Goal: Information Seeking & Learning: Learn about a topic

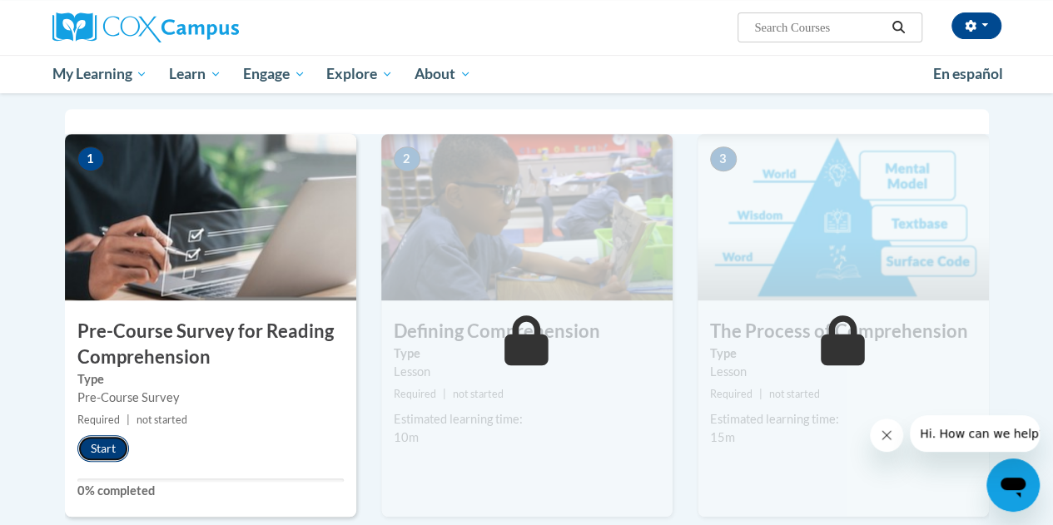
click at [105, 443] on button "Start" at bounding box center [103, 448] width 52 height 27
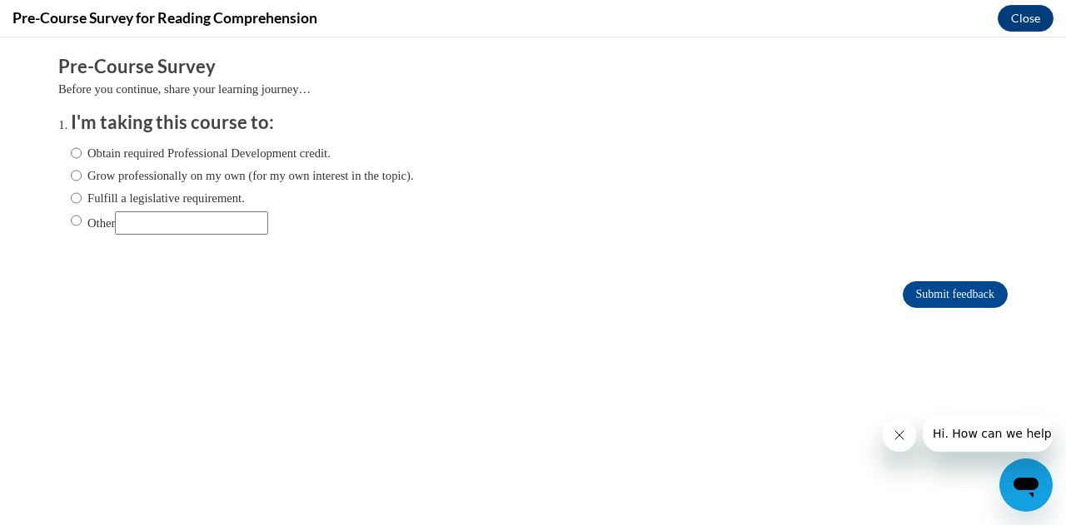
click at [116, 176] on label "Grow professionally on my own (for my own interest in the topic)." at bounding box center [242, 176] width 343 height 18
click at [82, 176] on input "Grow professionally on my own (for my own interest in the topic)." at bounding box center [76, 176] width 11 height 18
radio input "true"
click at [927, 288] on input "Submit feedback" at bounding box center [954, 294] width 105 height 27
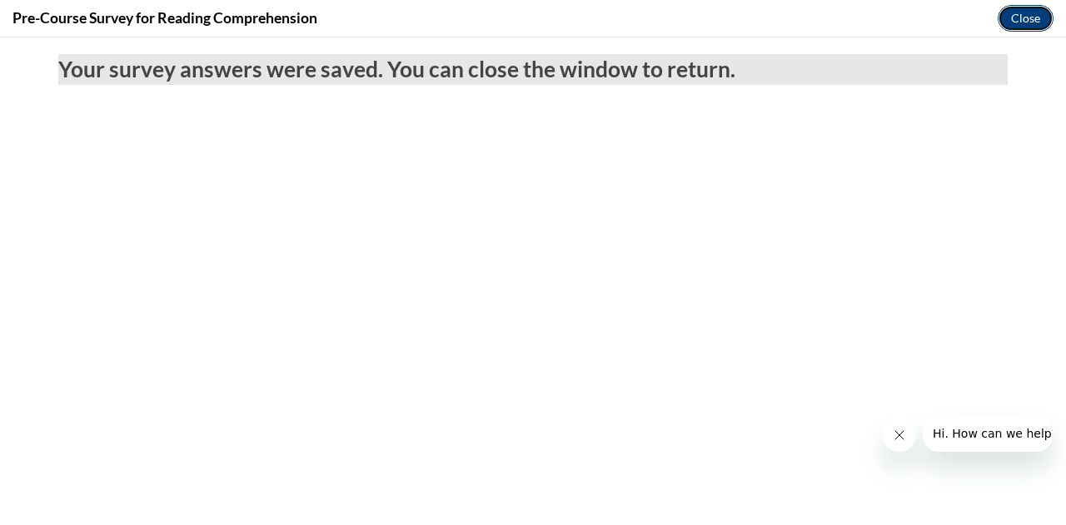
click at [1021, 10] on button "Close" at bounding box center [1025, 18] width 56 height 27
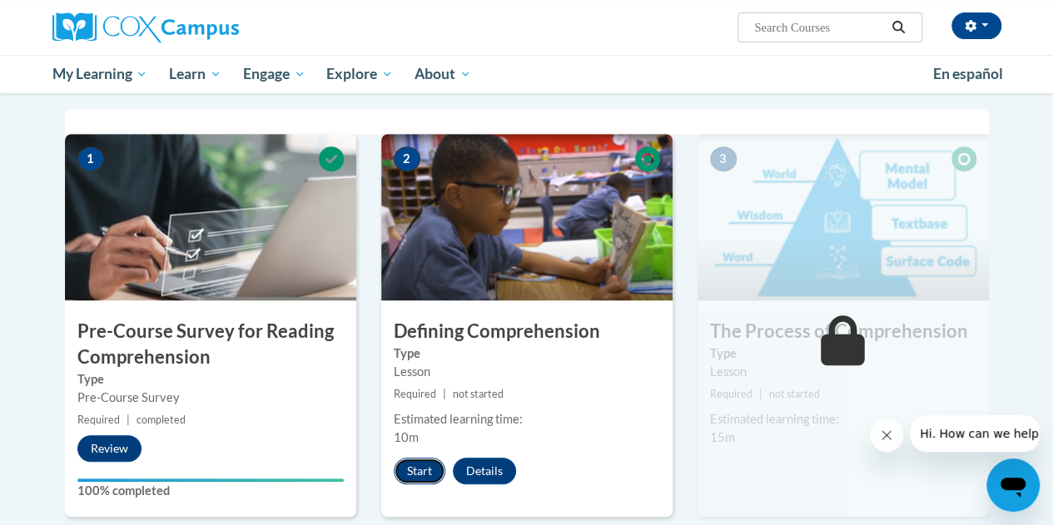
click at [418, 465] on button "Start" at bounding box center [420, 471] width 52 height 27
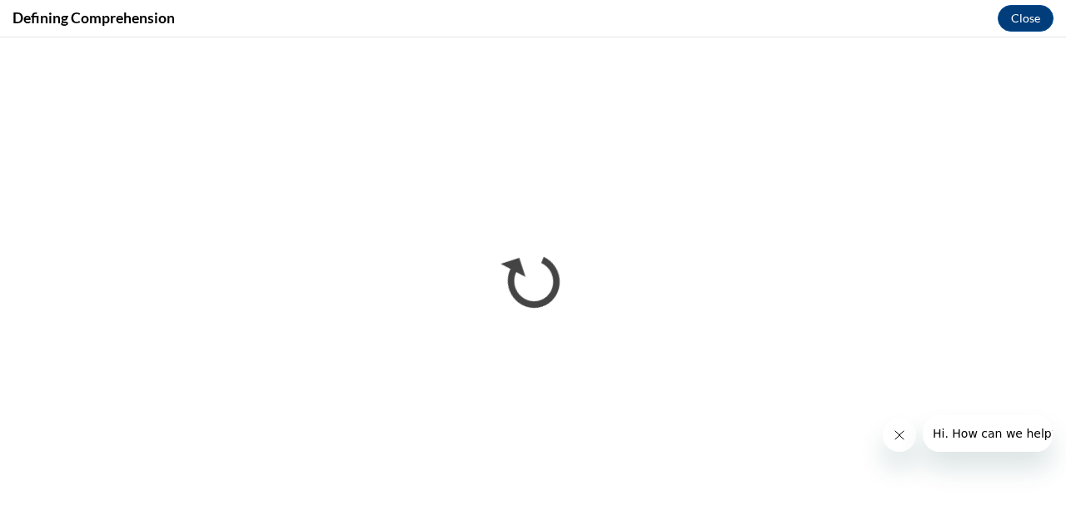
click at [897, 438] on icon "Close message from company" at bounding box center [898, 435] width 13 height 13
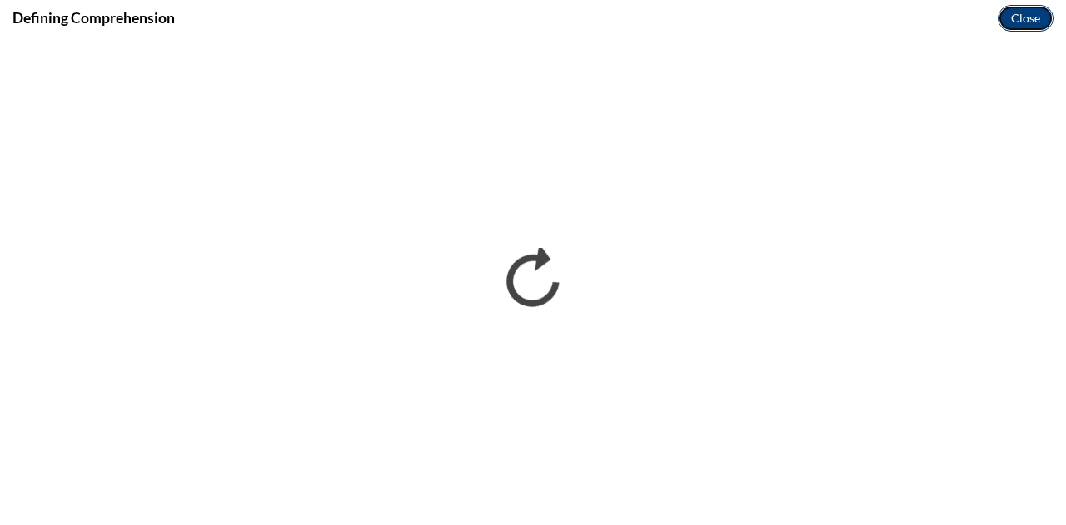
click at [1018, 21] on button "Close" at bounding box center [1025, 18] width 56 height 27
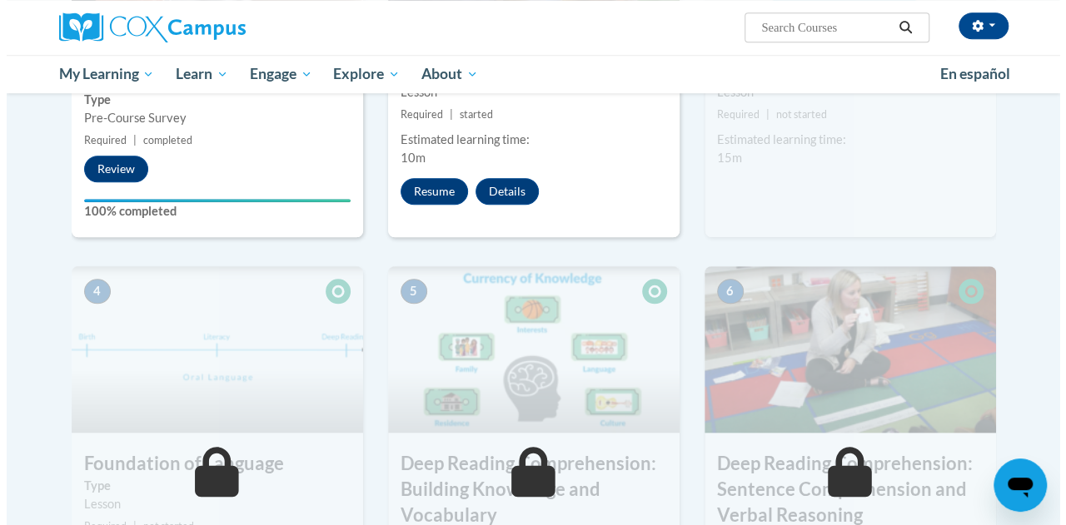
scroll to position [607, 0]
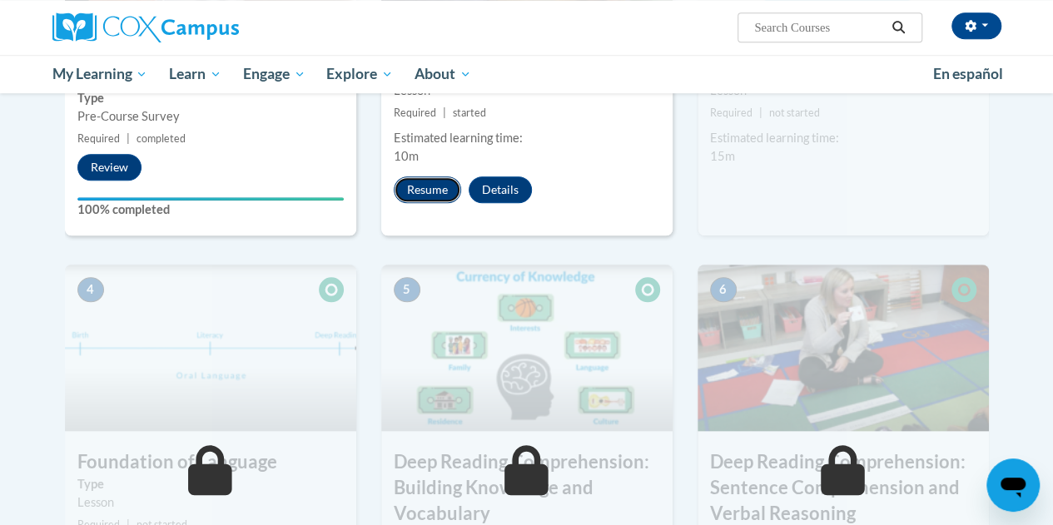
click at [410, 191] on button "Resume" at bounding box center [427, 189] width 67 height 27
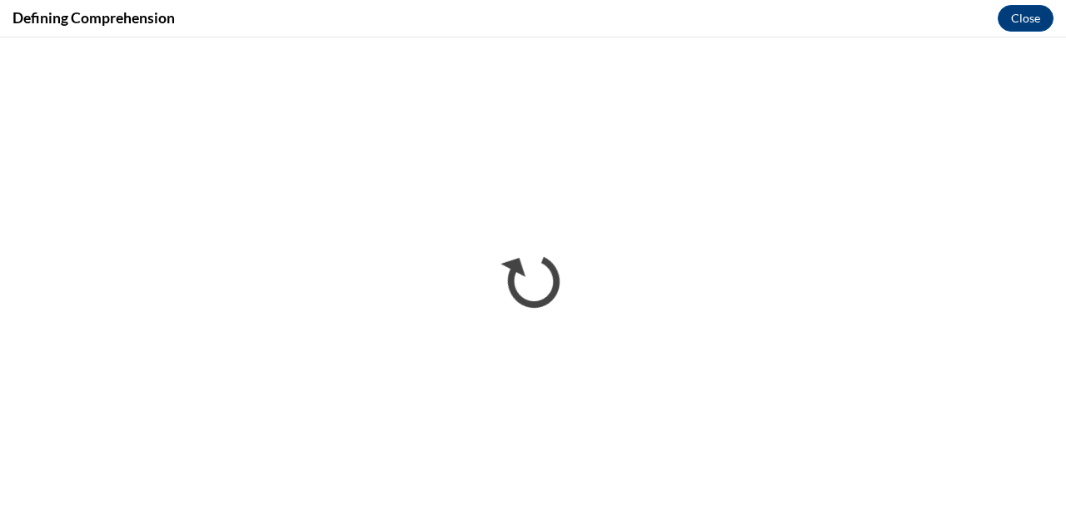
scroll to position [0, 0]
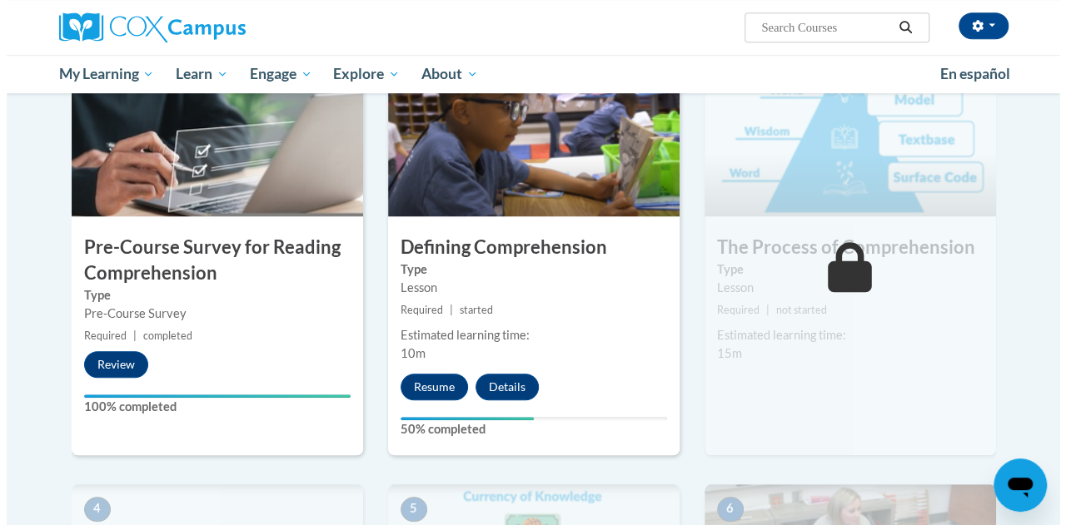
scroll to position [410, 0]
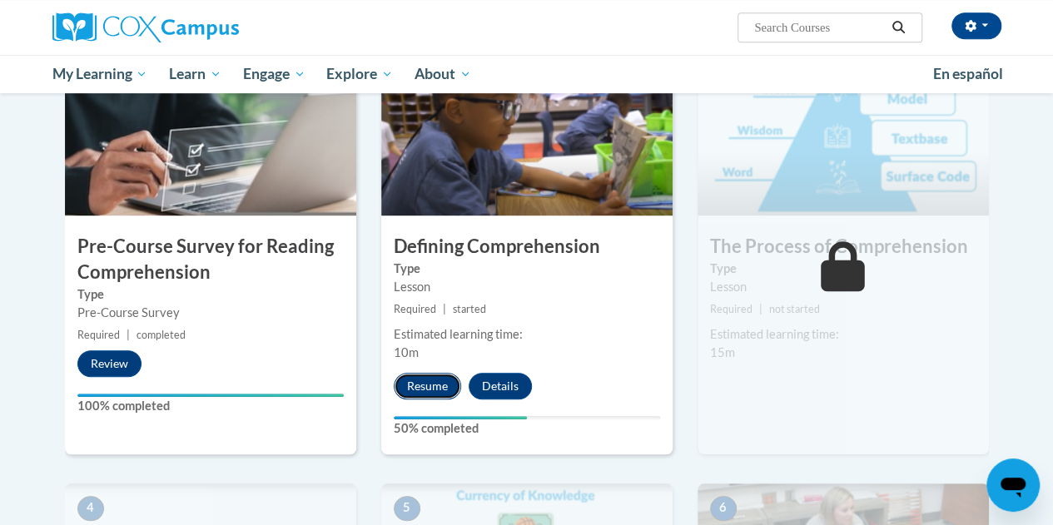
click at [435, 382] on button "Resume" at bounding box center [427, 386] width 67 height 27
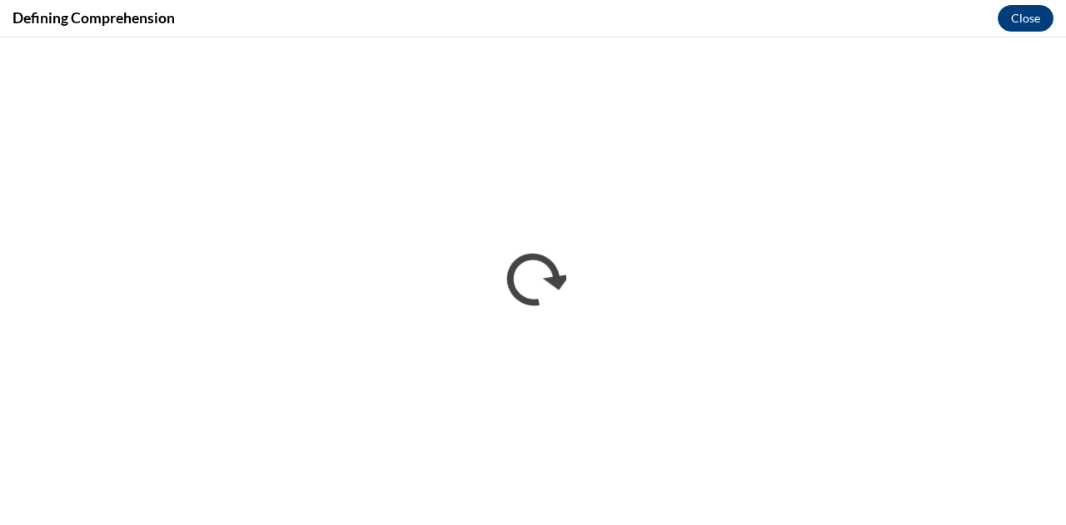
scroll to position [0, 0]
click at [1022, 14] on button "Close" at bounding box center [1025, 18] width 56 height 27
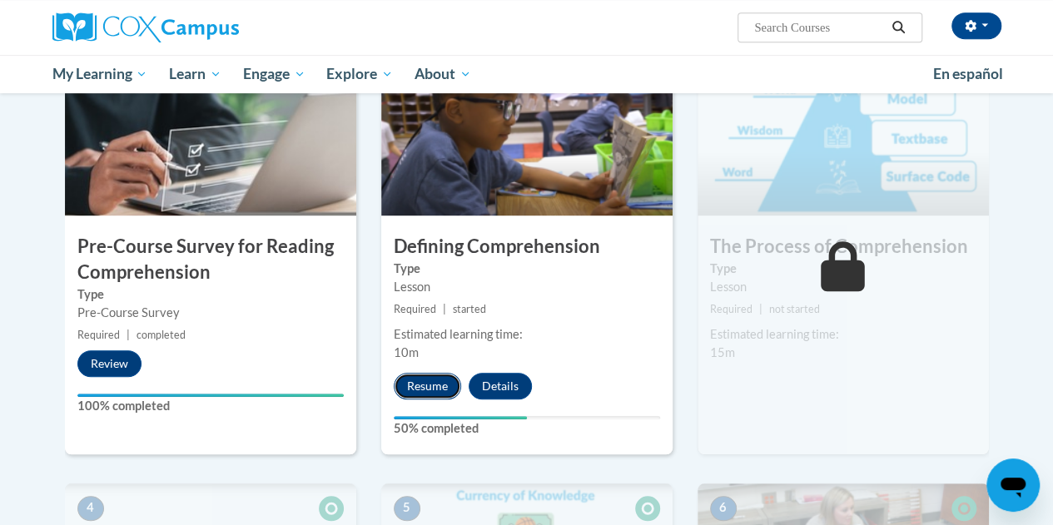
click at [423, 388] on button "Resume" at bounding box center [427, 386] width 67 height 27
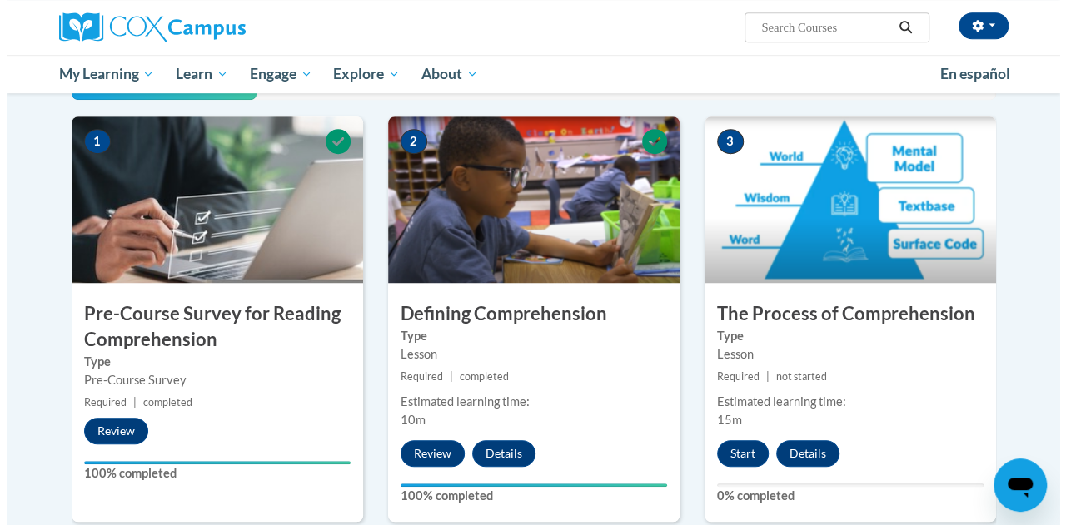
scroll to position [453, 0]
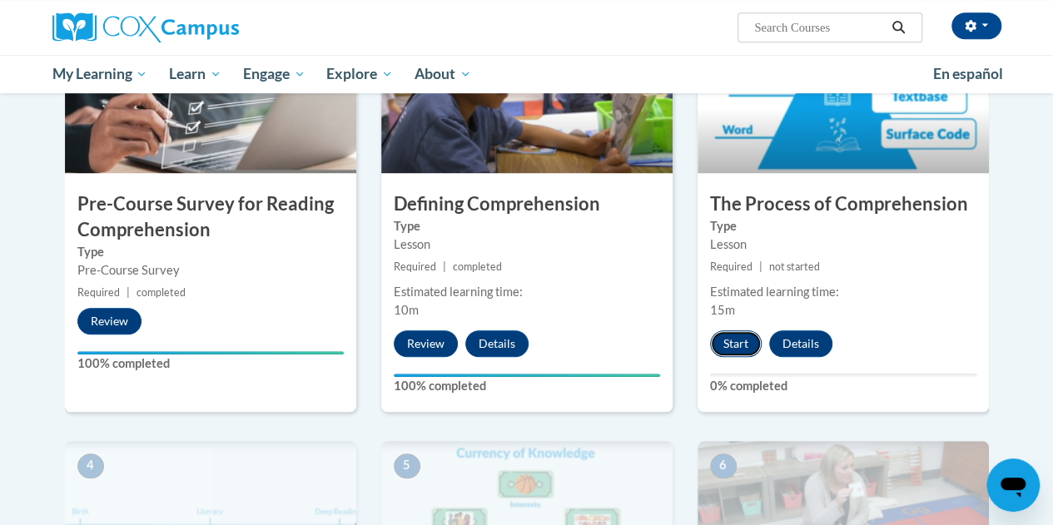
click at [718, 342] on button "Start" at bounding box center [736, 344] width 52 height 27
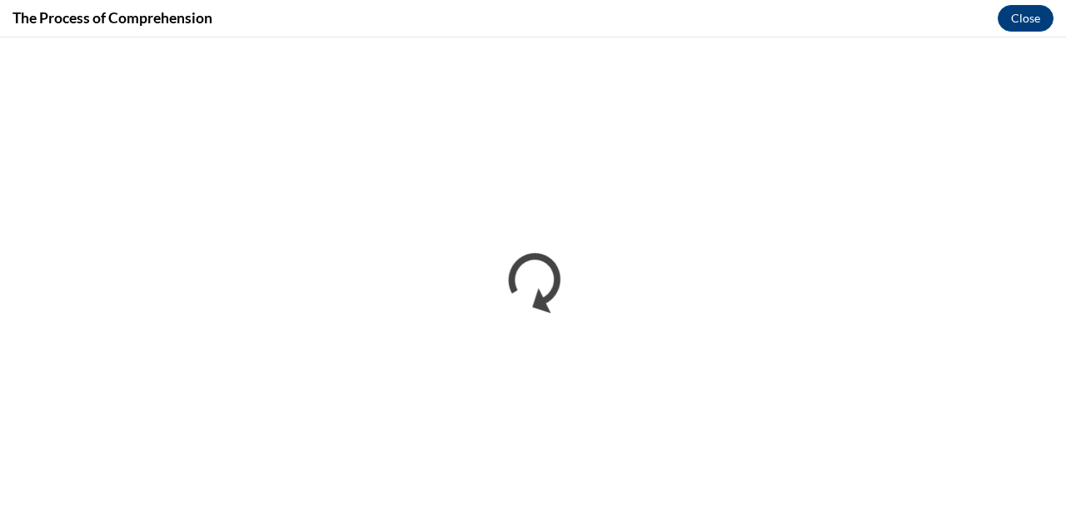
scroll to position [0, 0]
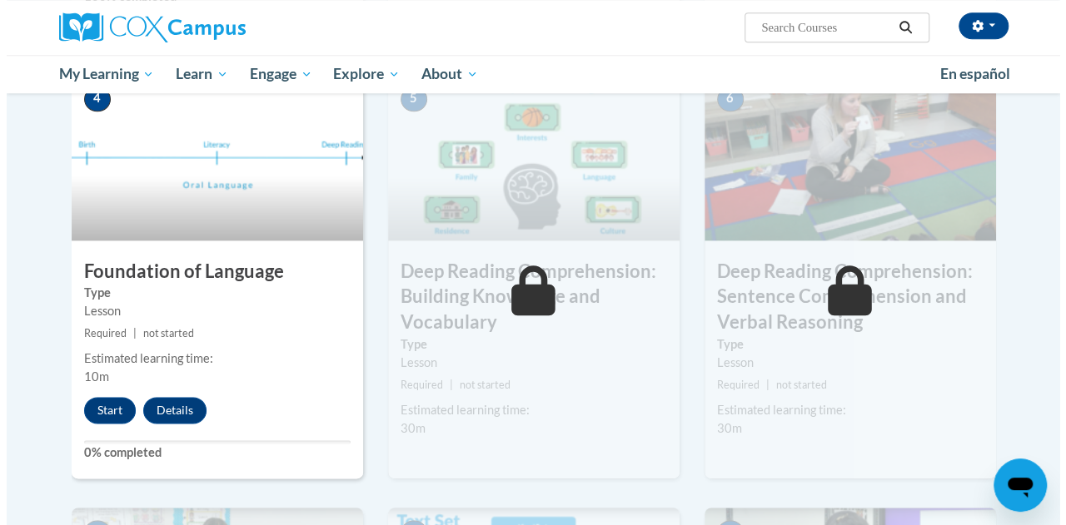
scroll to position [821, 0]
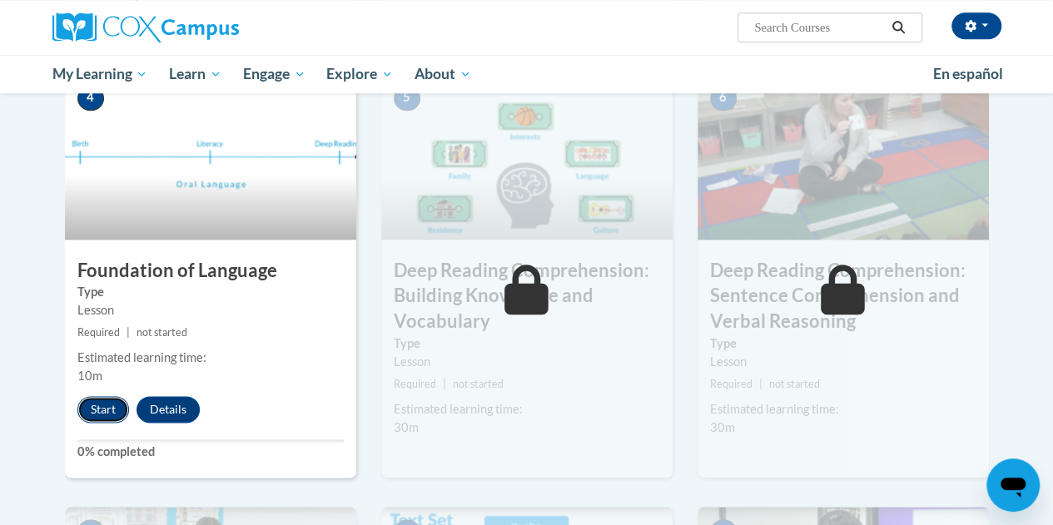
click at [91, 415] on button "Start" at bounding box center [103, 409] width 52 height 27
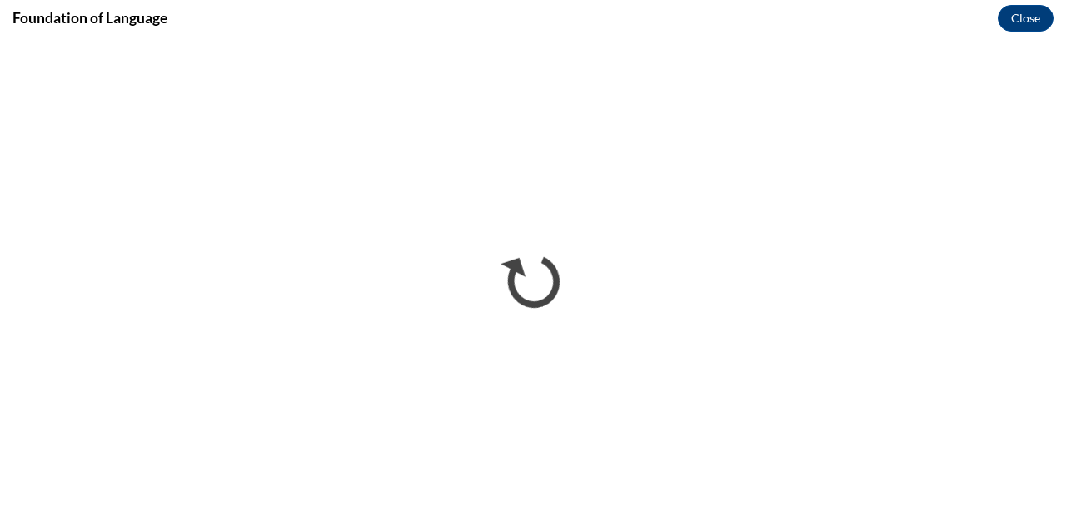
scroll to position [0, 0]
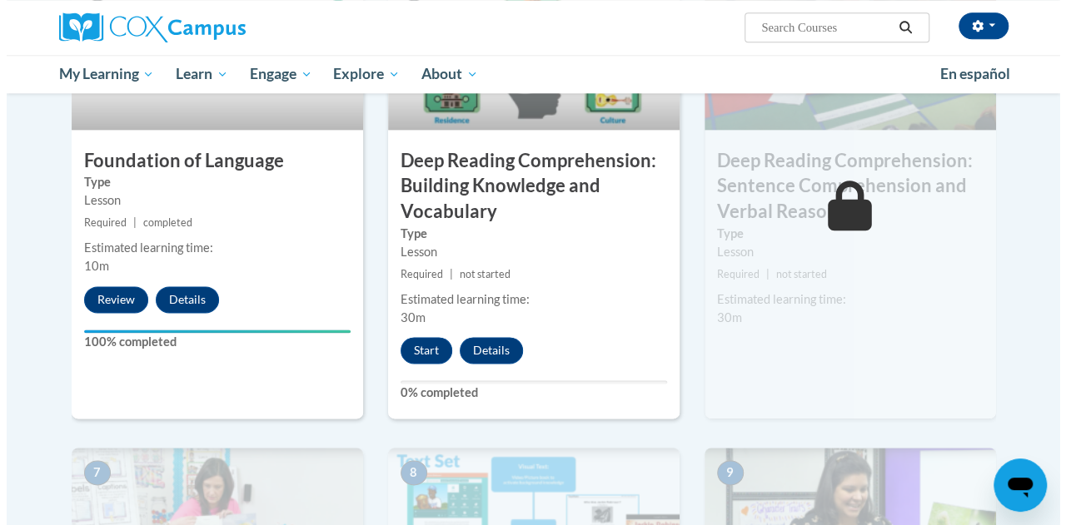
scroll to position [932, 0]
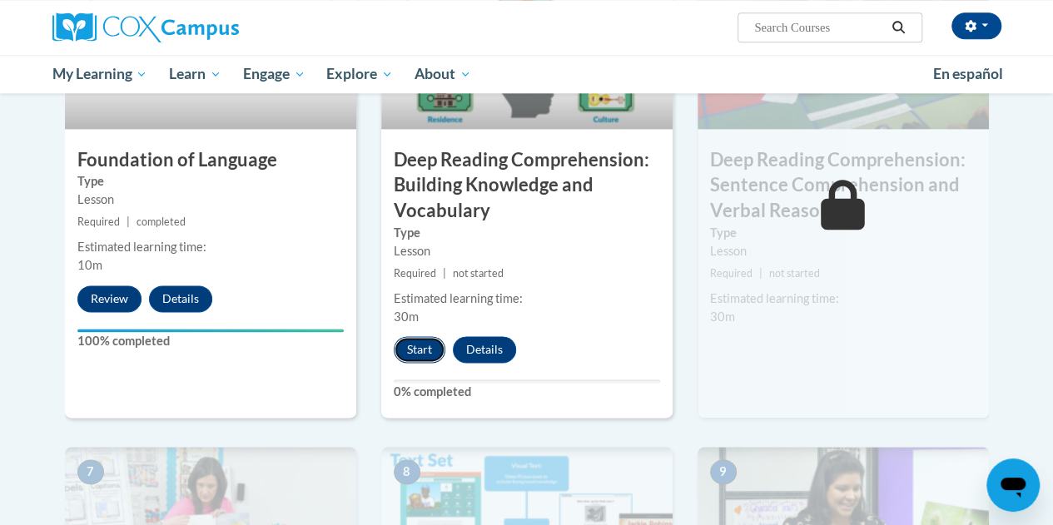
click at [406, 360] on button "Start" at bounding box center [420, 349] width 52 height 27
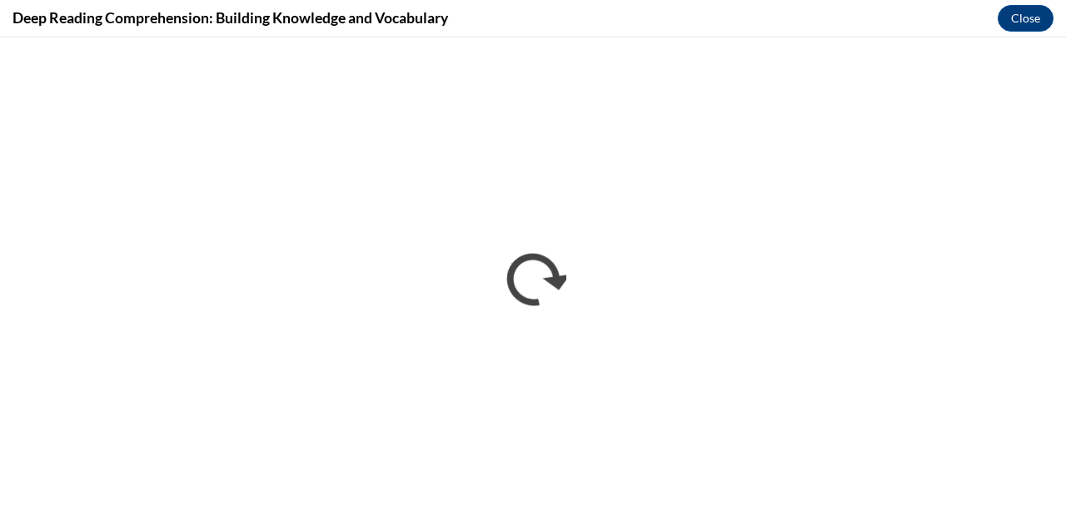
scroll to position [0, 0]
